Goal: Communication & Community: Answer question/provide support

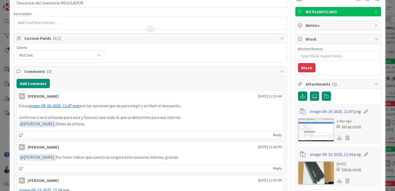
scroll to position [62, 0]
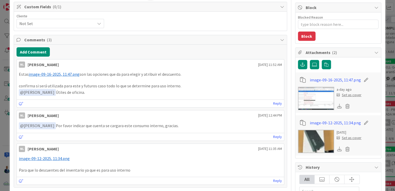
click at [71, 75] on span "image-09-16-2025, 11:47.png" at bounding box center [54, 74] width 51 height 5
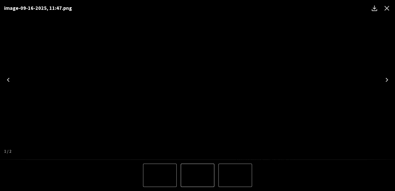
click at [389, 68] on div "image-09-16-2025, 11:47.png" at bounding box center [197, 79] width 395 height 159
click at [389, 7] on icon "Close" at bounding box center [387, 8] width 8 height 8
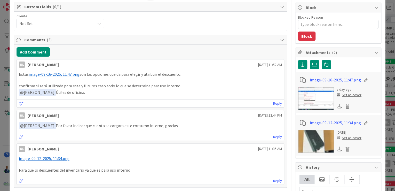
type textarea "x"
click at [273, 102] on link "Reply" at bounding box center [277, 103] width 9 height 6
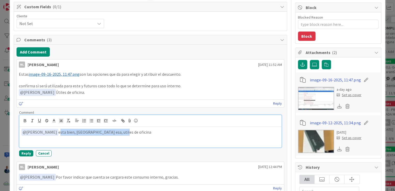
drag, startPoint x: 110, startPoint y: 129, endPoint x: 50, endPoint y: 133, distance: 59.5
click at [50, 133] on p "﻿ @ [PERSON_NAME] ﻿ esta bien, [GEOGRAPHIC_DATA] esa, utiles de oficina" at bounding box center [150, 132] width 258 height 7
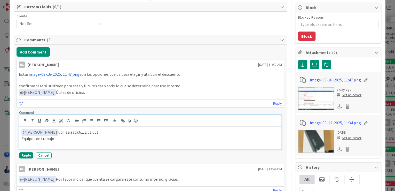
click at [92, 129] on p "﻿ @ [PERSON_NAME] ﻿ utiliza esta: 6.1.1.01.061" at bounding box center [150, 132] width 258 height 7
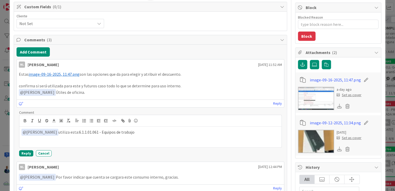
click at [65, 72] on span "image-09-16-2025, 11:47.png" at bounding box center [54, 74] width 51 height 5
type textarea "x"
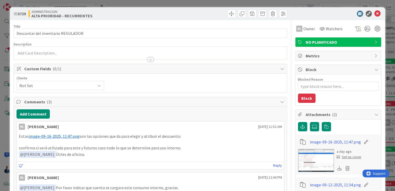
type textarea "x"
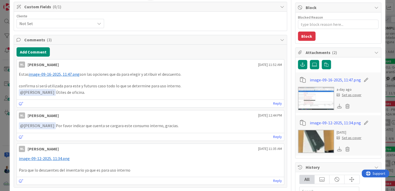
click at [273, 102] on link "Reply" at bounding box center [277, 103] width 9 height 6
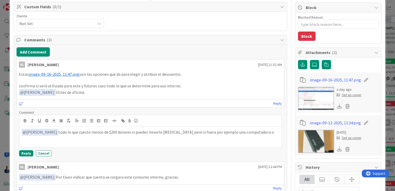
click at [105, 132] on p "﻿ @ Nubia Lopez ﻿ todo lo que cueste menos de $200 dolares si puedes llevarlo a…" at bounding box center [150, 132] width 258 height 7
click at [102, 132] on p "﻿ @ Nubia Lopez ﻿ todo lo que cueste menos de $200 dolares si puedes llevarlo a…" at bounding box center [150, 132] width 258 height 7
click at [255, 129] on p "﻿ @ Nubia Lopez ﻿ todo lo que cueste menos de $100 dolares si puedes llevarlo a…" at bounding box center [150, 132] width 258 height 7
click at [57, 72] on span "image-09-16-2025, 11:47.png" at bounding box center [54, 74] width 51 height 5
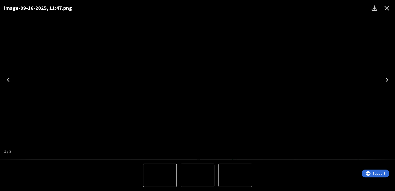
click at [355, 45] on div "image-09-16-2025, 11:47.png" at bounding box center [197, 79] width 395 height 159
click at [385, 9] on icon "Close" at bounding box center [387, 8] width 5 height 5
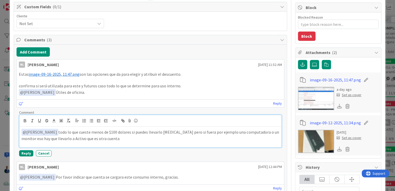
click at [103, 138] on p "﻿ @ Nubia Lopez ﻿ todo lo que cueste menos de $100 dolares si puedes llevarlo a…" at bounding box center [150, 135] width 258 height 13
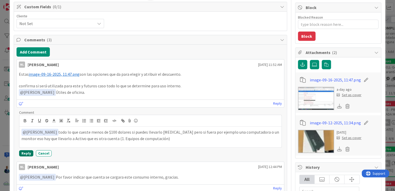
click at [25, 151] on button "Reply" at bounding box center [26, 153] width 14 height 6
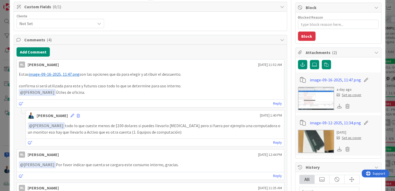
type textarea "x"
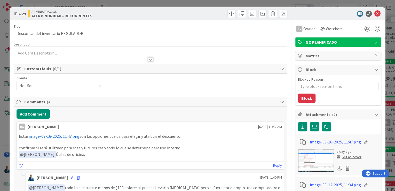
type textarea "x"
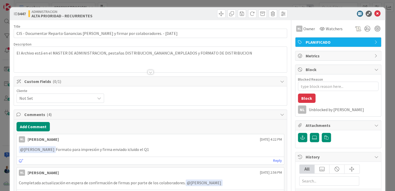
type textarea "x"
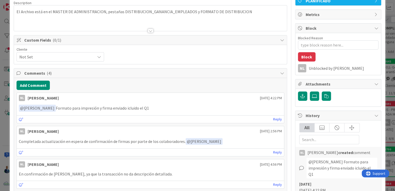
click at [274, 117] on link "Reply" at bounding box center [277, 119] width 9 height 6
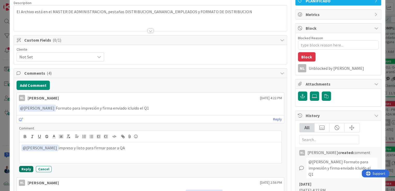
click at [28, 168] on button "Reply" at bounding box center [26, 169] width 14 height 6
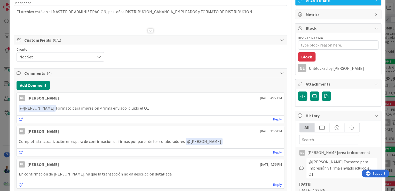
type textarea "x"
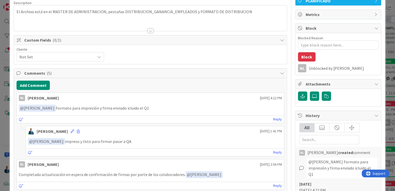
click at [388, 48] on div "ID 3447 ADMINISTRACION ALTA PRIORIDAD - RECURRENTES Title 86 / 128 CIS - Docume…" at bounding box center [197, 95] width 395 height 191
